Goal: Information Seeking & Learning: Check status

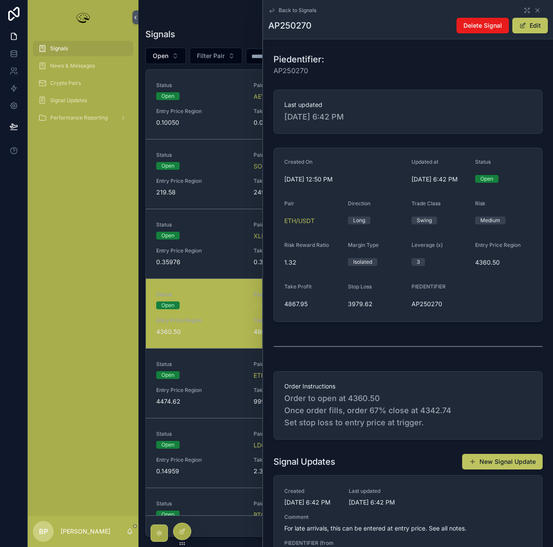
click at [169, 43] on div "Signals Create Signal Open Filter Pair Status Open Pair AEVO/USDT Updated at [D…" at bounding box center [345, 279] width 401 height 516
